Goal: Transaction & Acquisition: Download file/media

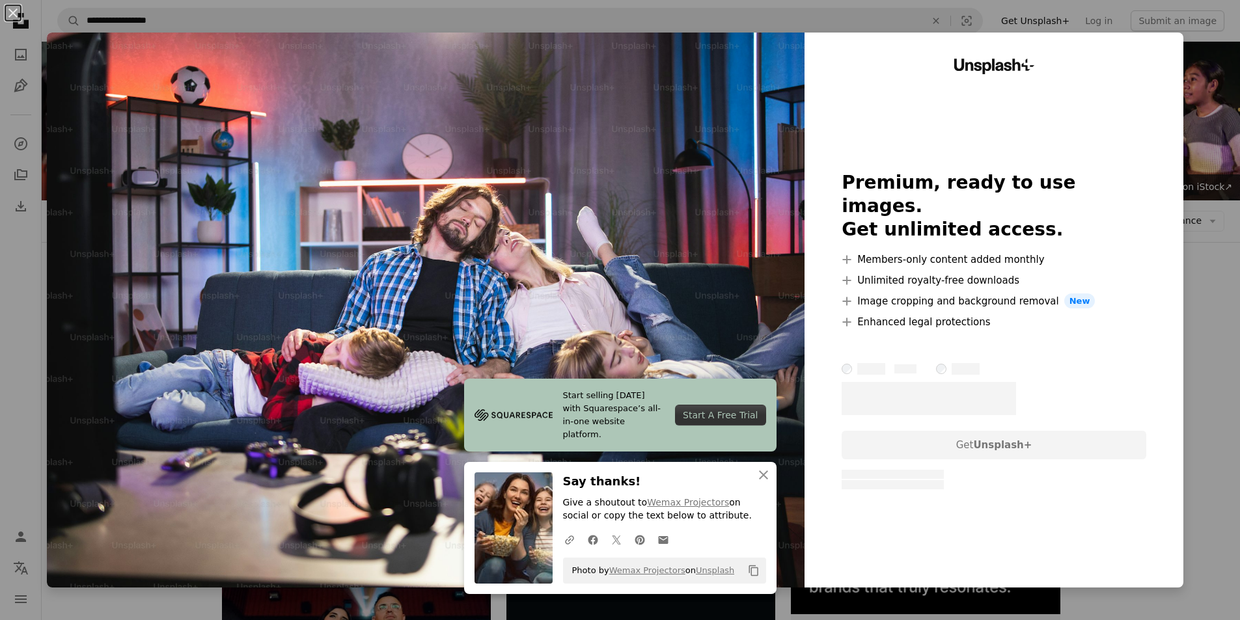
scroll to position [846, 0]
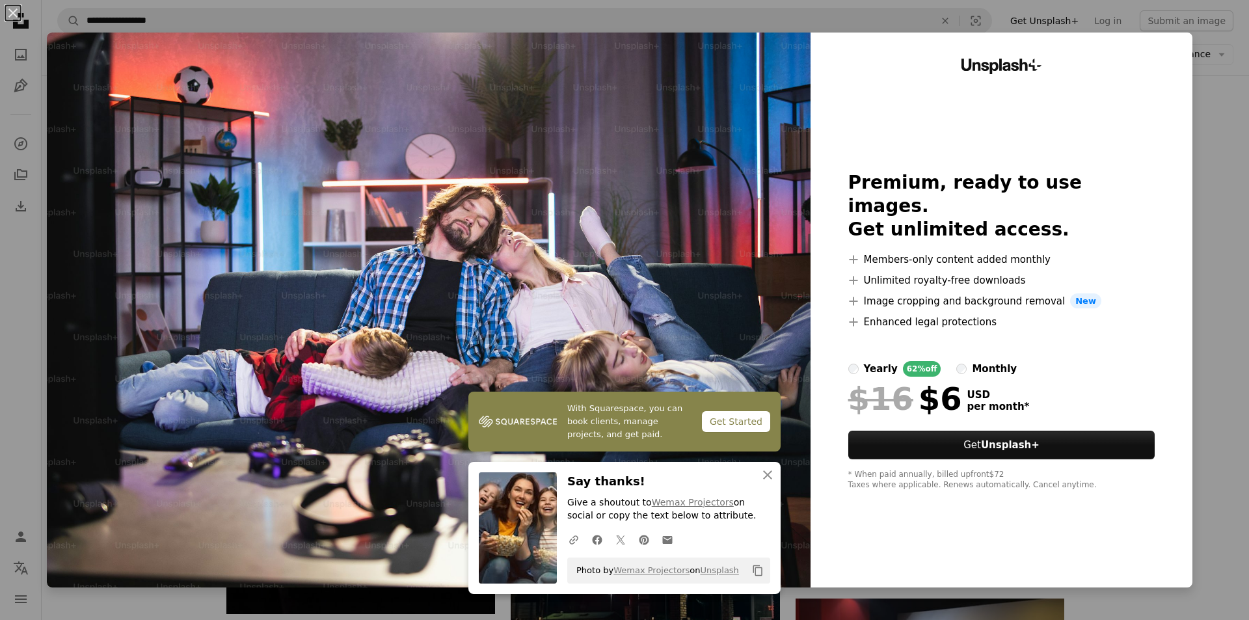
click at [10, 14] on button "An X shape" at bounding box center [13, 13] width 16 height 16
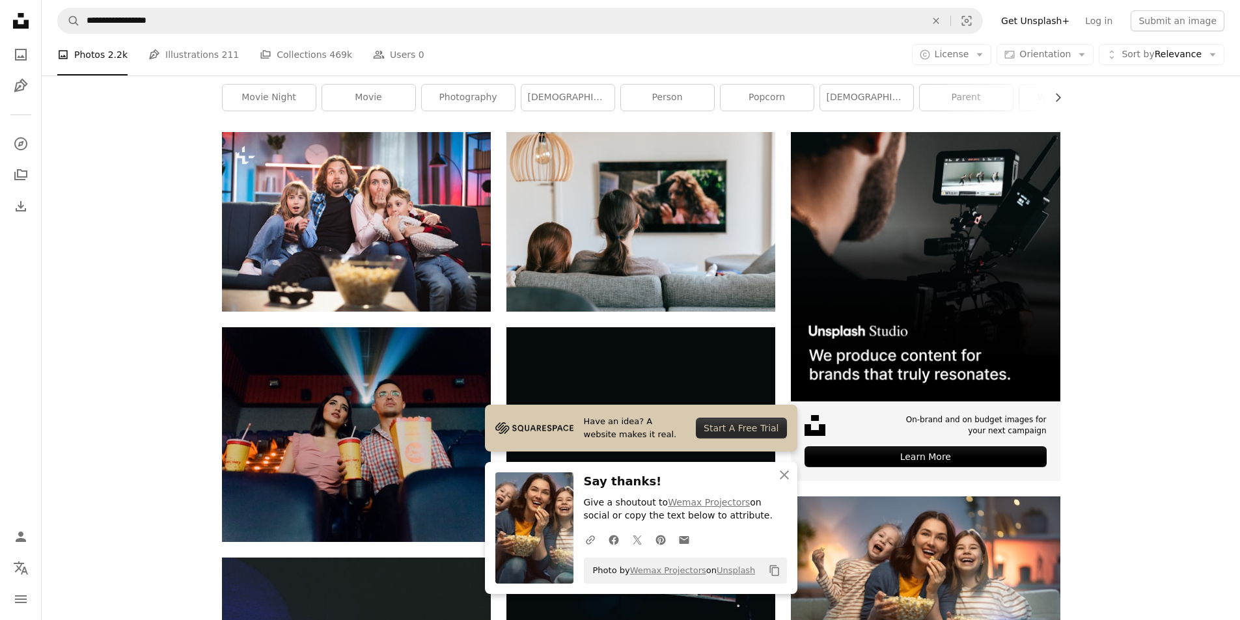
scroll to position [195, 0]
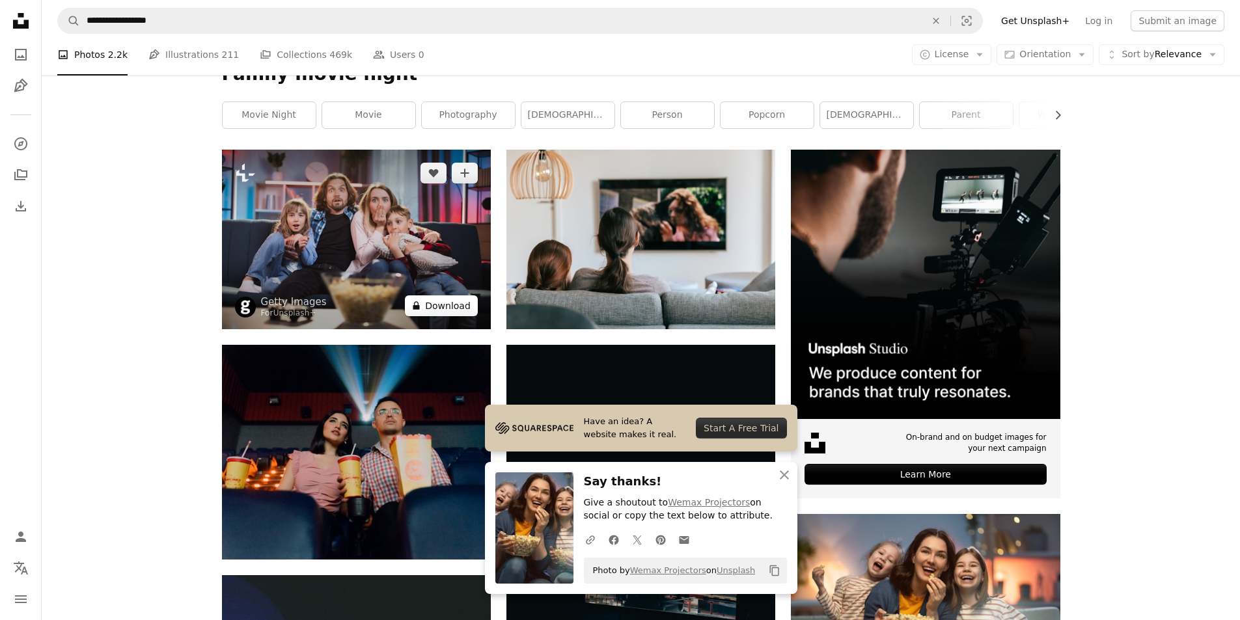
click at [442, 310] on button "A lock Download" at bounding box center [441, 305] width 73 height 21
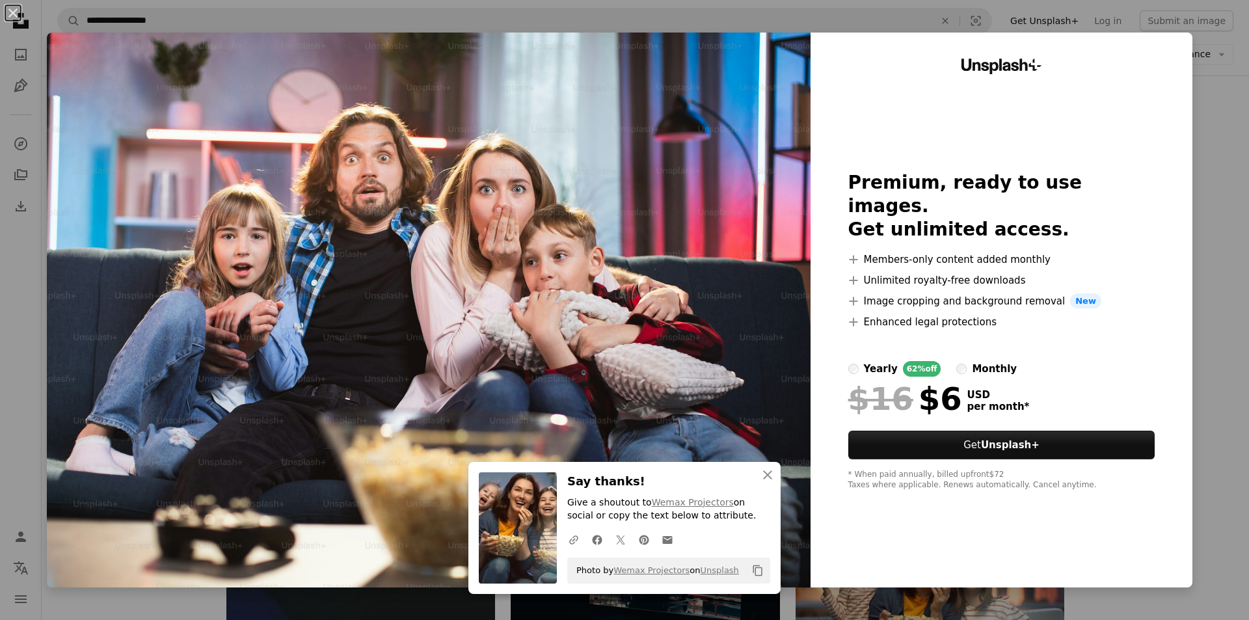
click at [1206, 155] on div "An X shape An X shape Close Say thanks! Give a shoutout to Wemax Projectors on …" at bounding box center [624, 310] width 1249 height 620
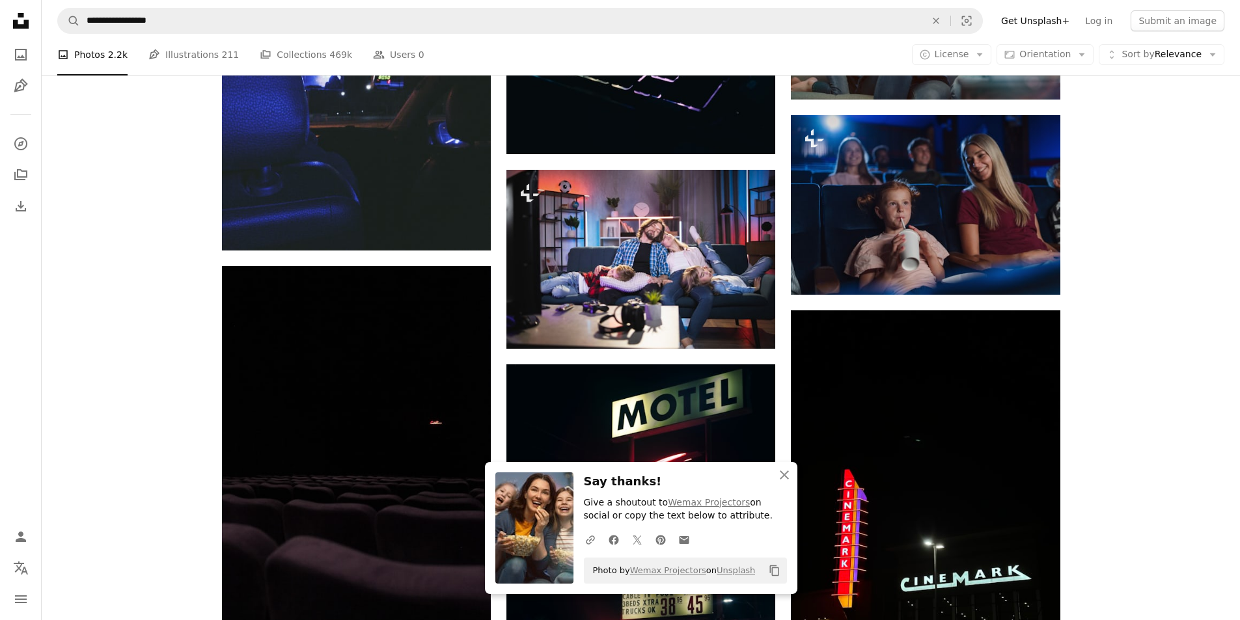
scroll to position [846, 0]
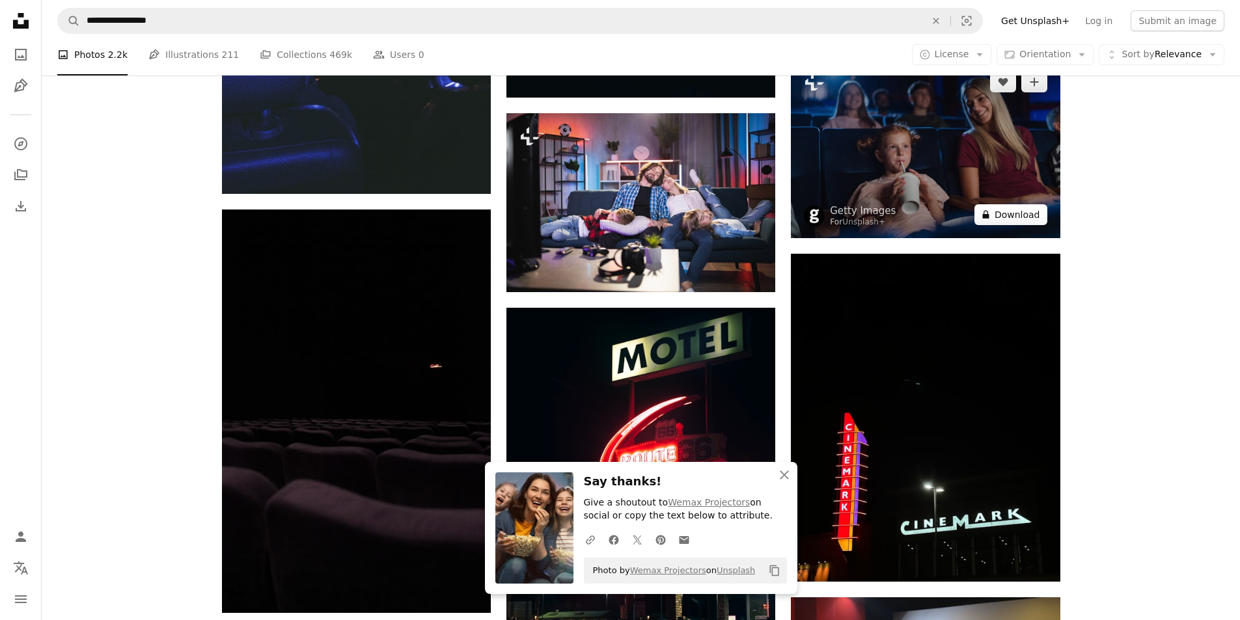
click at [1025, 217] on button "A lock Download" at bounding box center [1010, 214] width 73 height 21
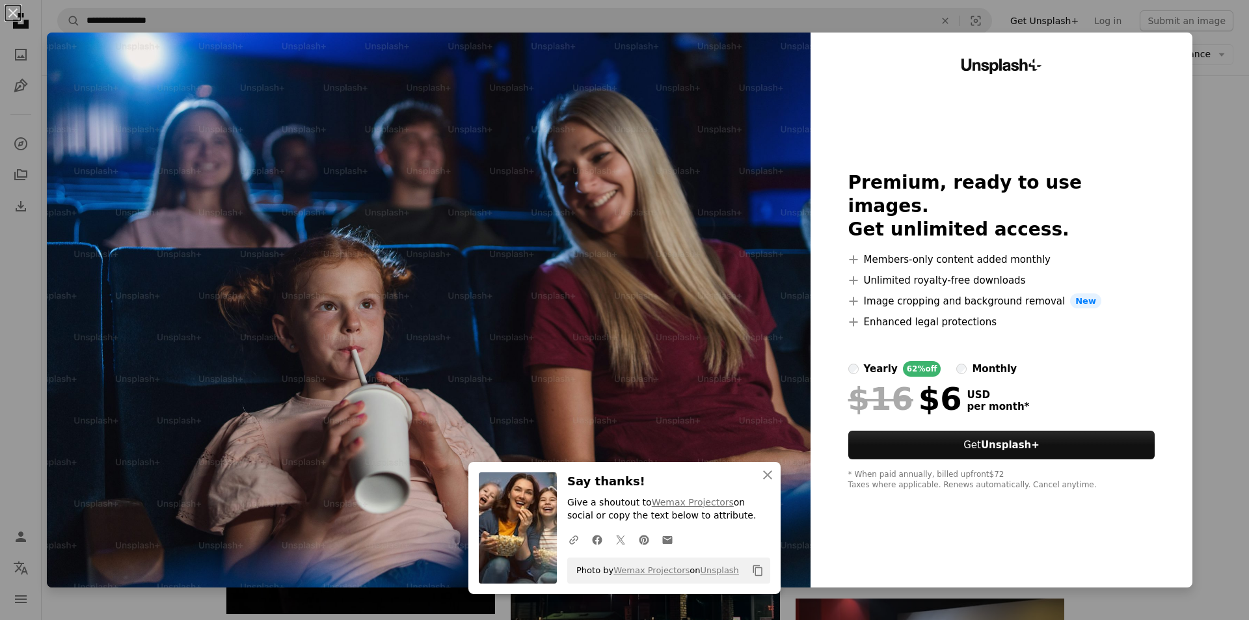
click at [1226, 144] on div "An X shape An X shape Close Say thanks! Give a shoutout to Wemax Projectors on …" at bounding box center [624, 310] width 1249 height 620
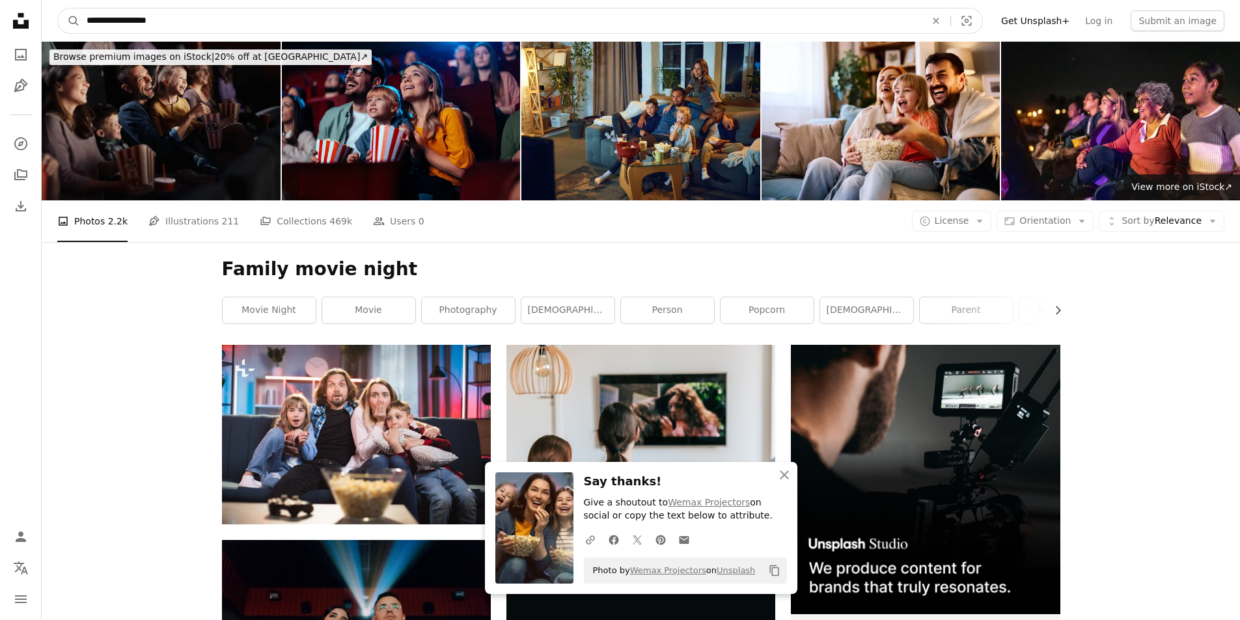
click at [187, 23] on input "**********" at bounding box center [500, 20] width 841 height 25
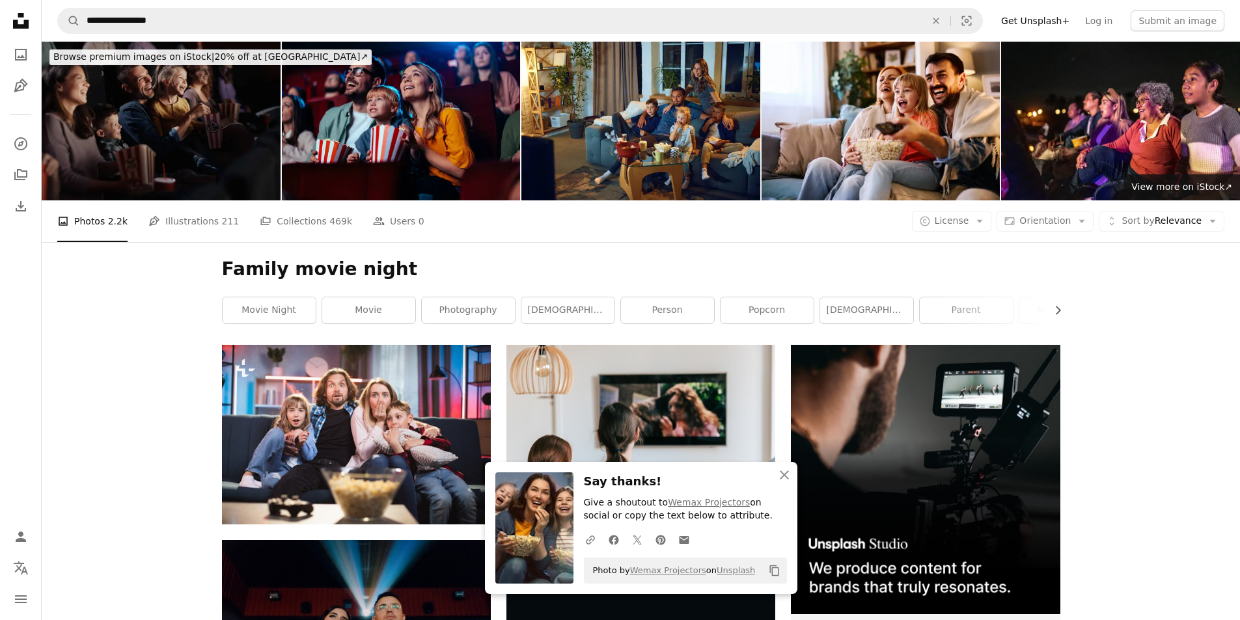
click at [189, 134] on img at bounding box center [161, 121] width 239 height 159
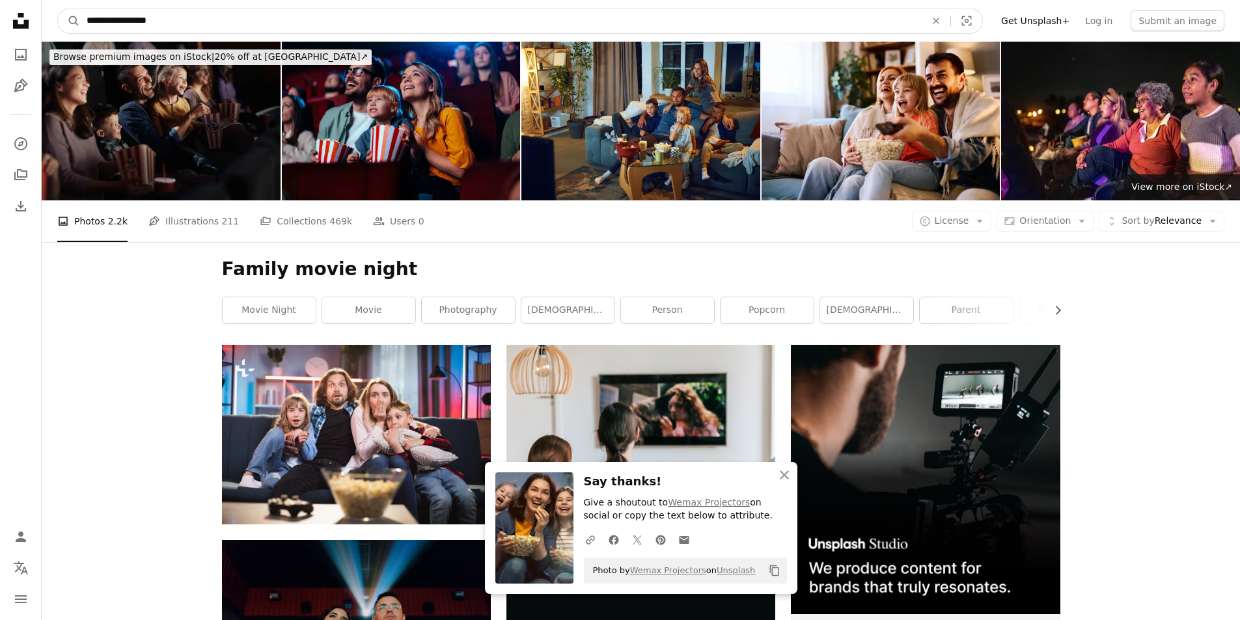
drag, startPoint x: 238, startPoint y: 19, endPoint x: 0, endPoint y: 20, distance: 238.2
type input "**********"
click at [58, 8] on button "A magnifying glass" at bounding box center [69, 20] width 22 height 25
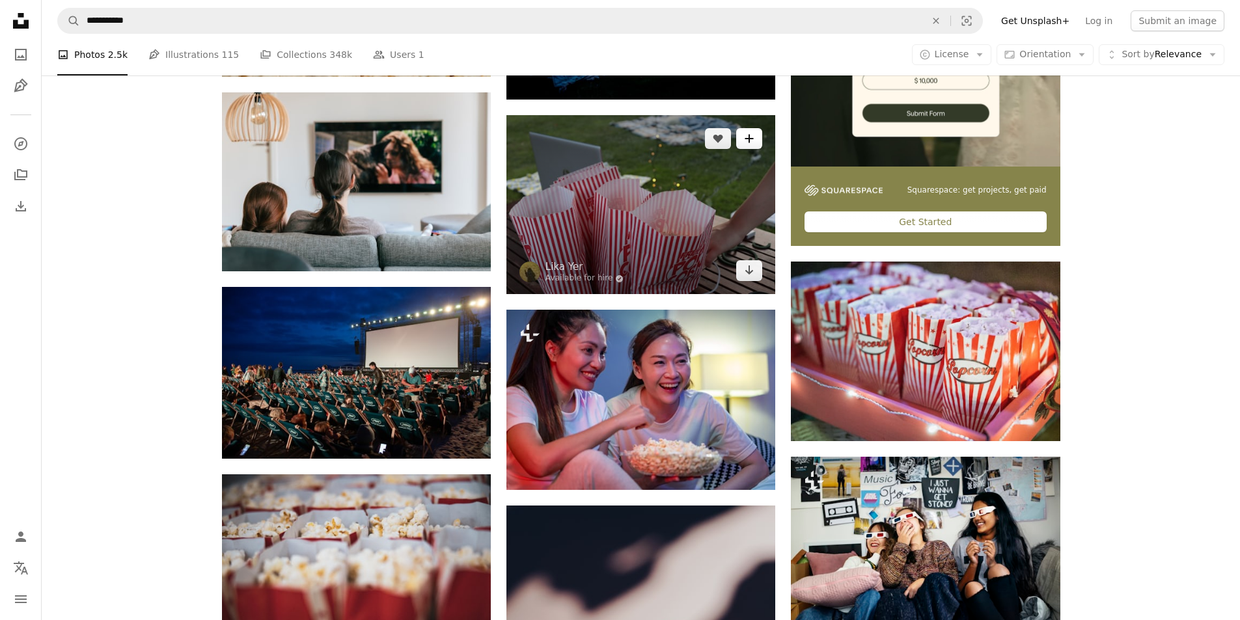
scroll to position [456, 0]
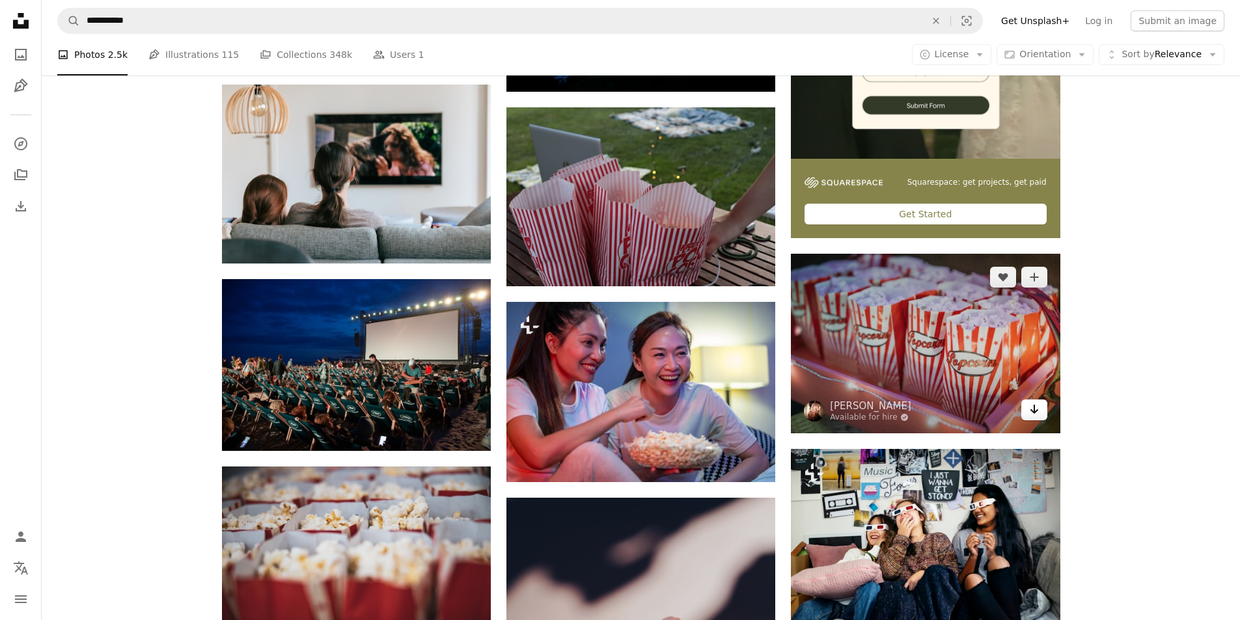
click at [1033, 410] on icon "Arrow pointing down" at bounding box center [1034, 410] width 10 height 16
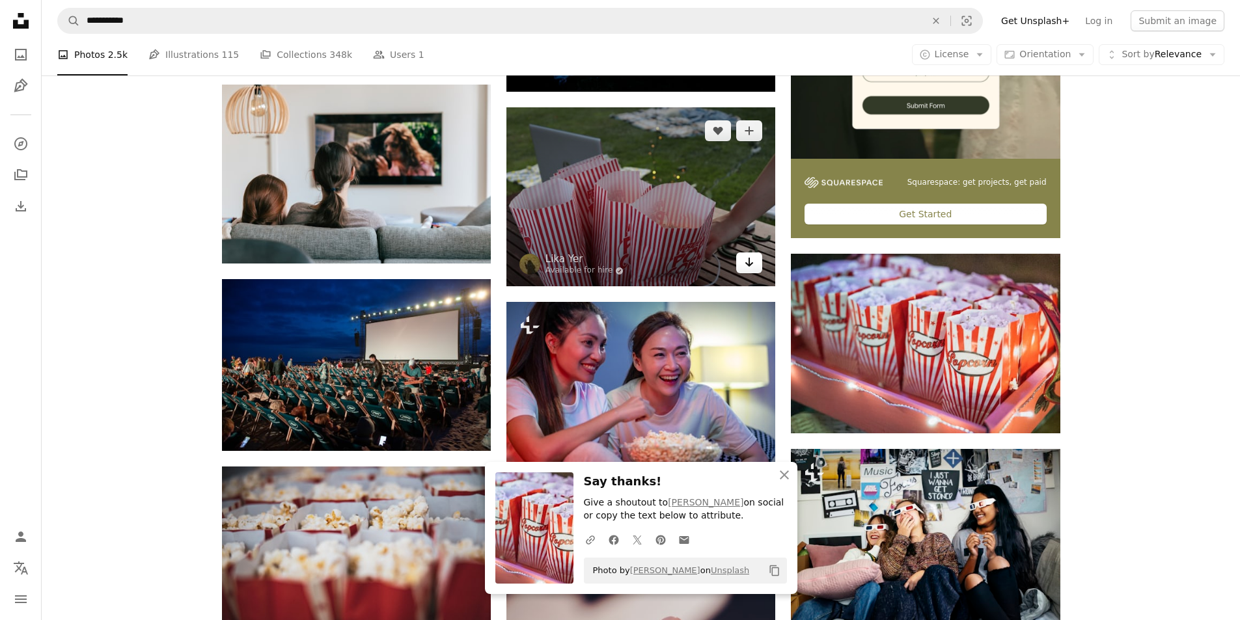
click at [754, 266] on icon "Arrow pointing down" at bounding box center [749, 262] width 10 height 16
